Goal: Navigation & Orientation: Understand site structure

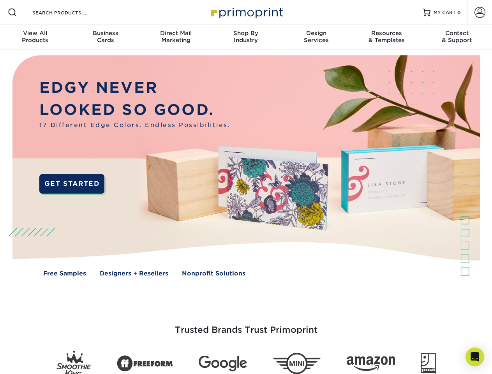
click at [246, 187] on img at bounding box center [245, 171] width 487 height 243
click at [12, 12] on span at bounding box center [12, 12] width 9 height 9
click at [479, 12] on span at bounding box center [479, 12] width 11 height 11
click at [35, 37] on div "View All Products" at bounding box center [35, 37] width 70 height 14
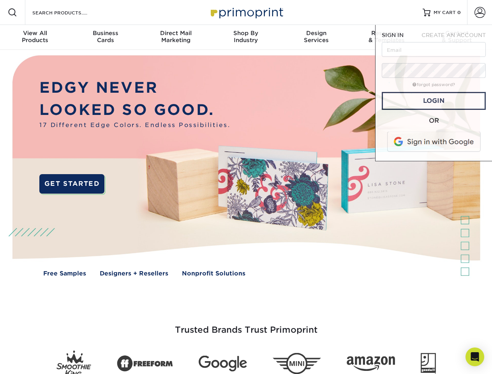
click at [105, 37] on div "Business Cards" at bounding box center [105, 37] width 70 height 14
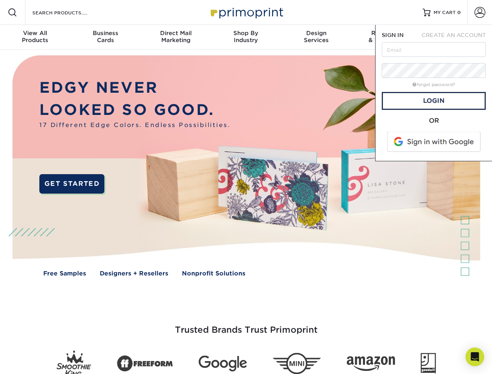
click at [176, 37] on div "Direct Mail Marketing" at bounding box center [176, 37] width 70 height 14
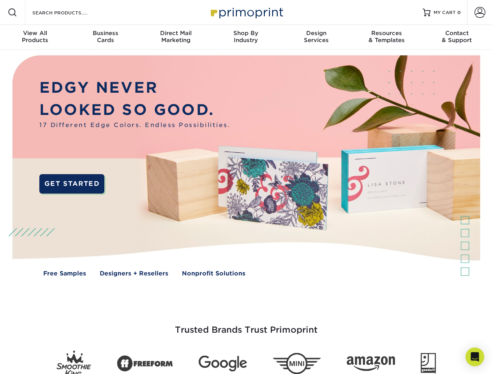
click at [246, 37] on div "Shop By Industry" at bounding box center [246, 37] width 70 height 14
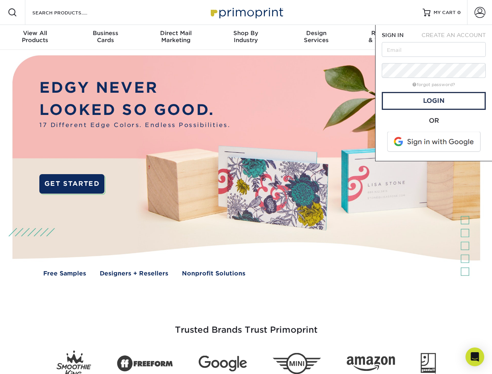
click at [316, 37] on div "Design Services" at bounding box center [316, 37] width 70 height 14
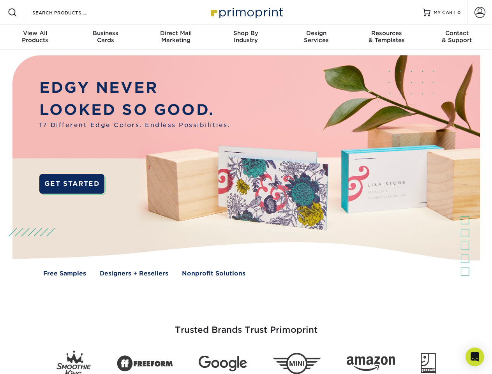
click at [386, 37] on span "SIGN IN" at bounding box center [392, 35] width 22 height 6
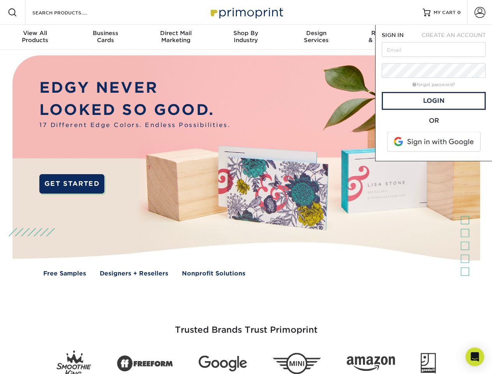
click at [457, 37] on div "Contact & Support" at bounding box center [457, 37] width 70 height 14
